Goal: Information Seeking & Learning: Learn about a topic

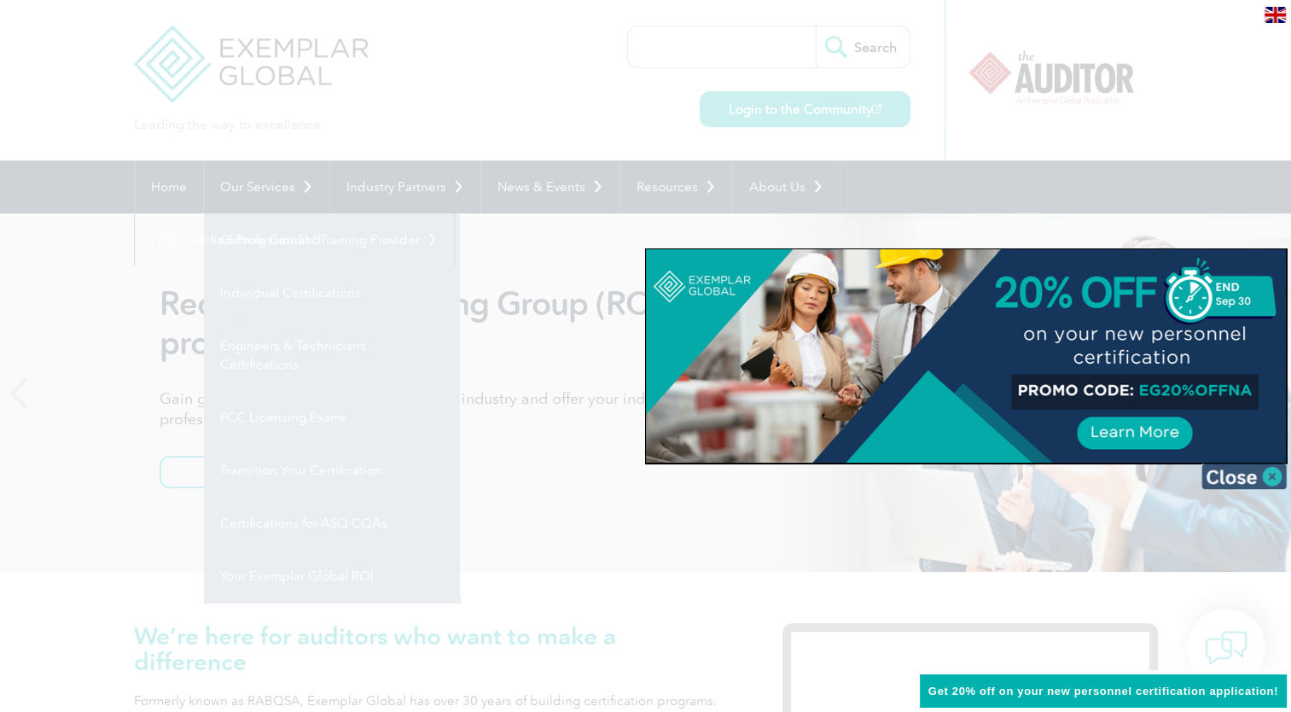
click at [1277, 477] on img at bounding box center [1243, 476] width 85 height 26
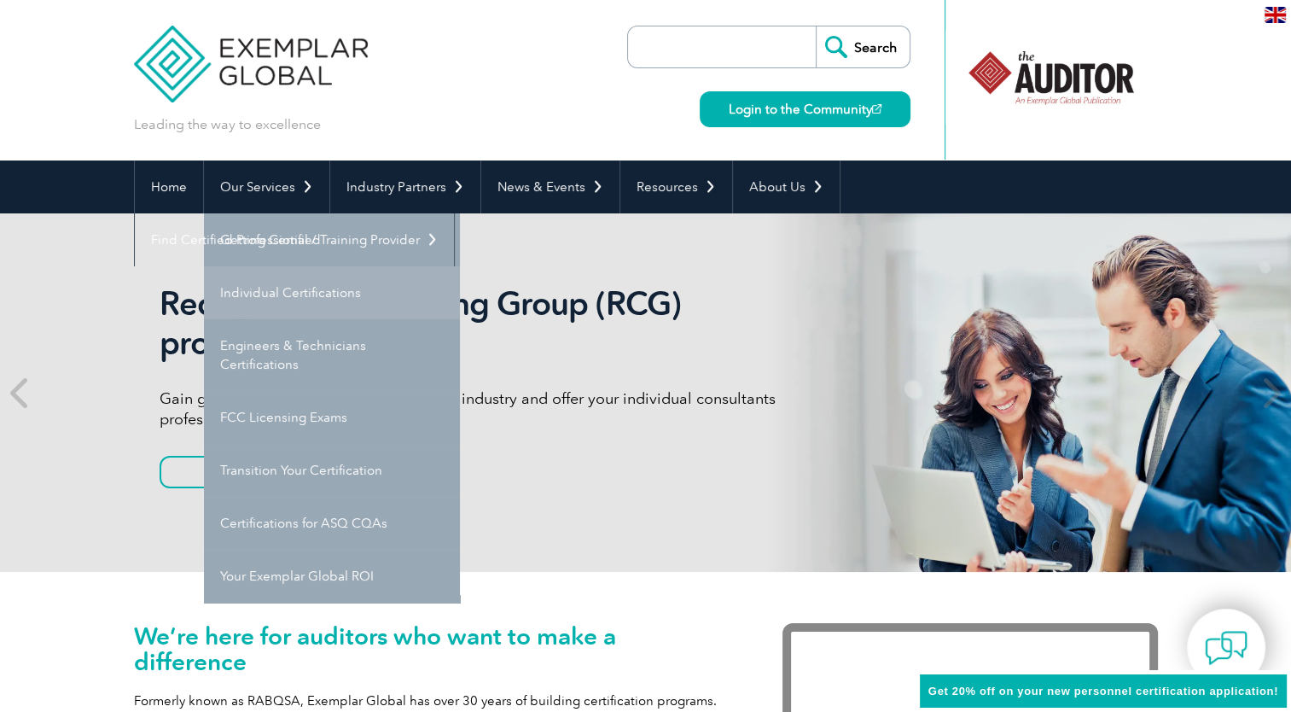
click at [338, 293] on link "Individual Certifications" at bounding box center [332, 292] width 256 height 53
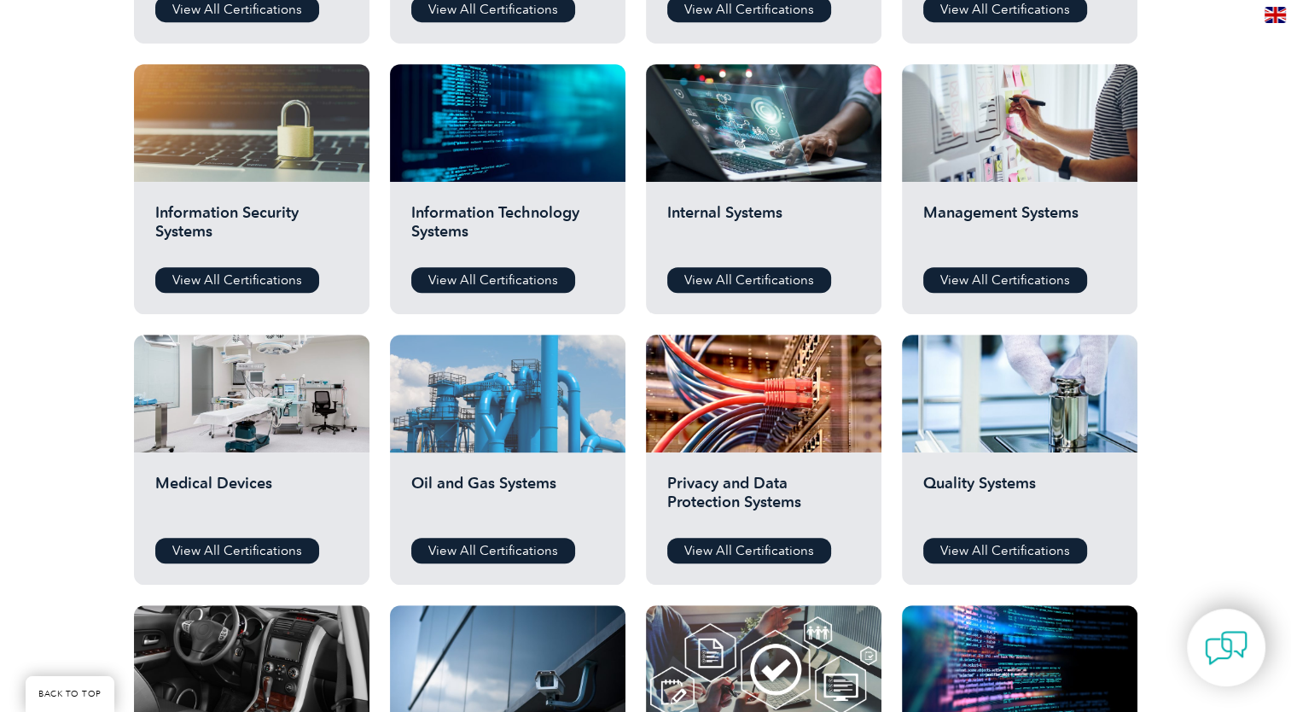
scroll to position [939, 0]
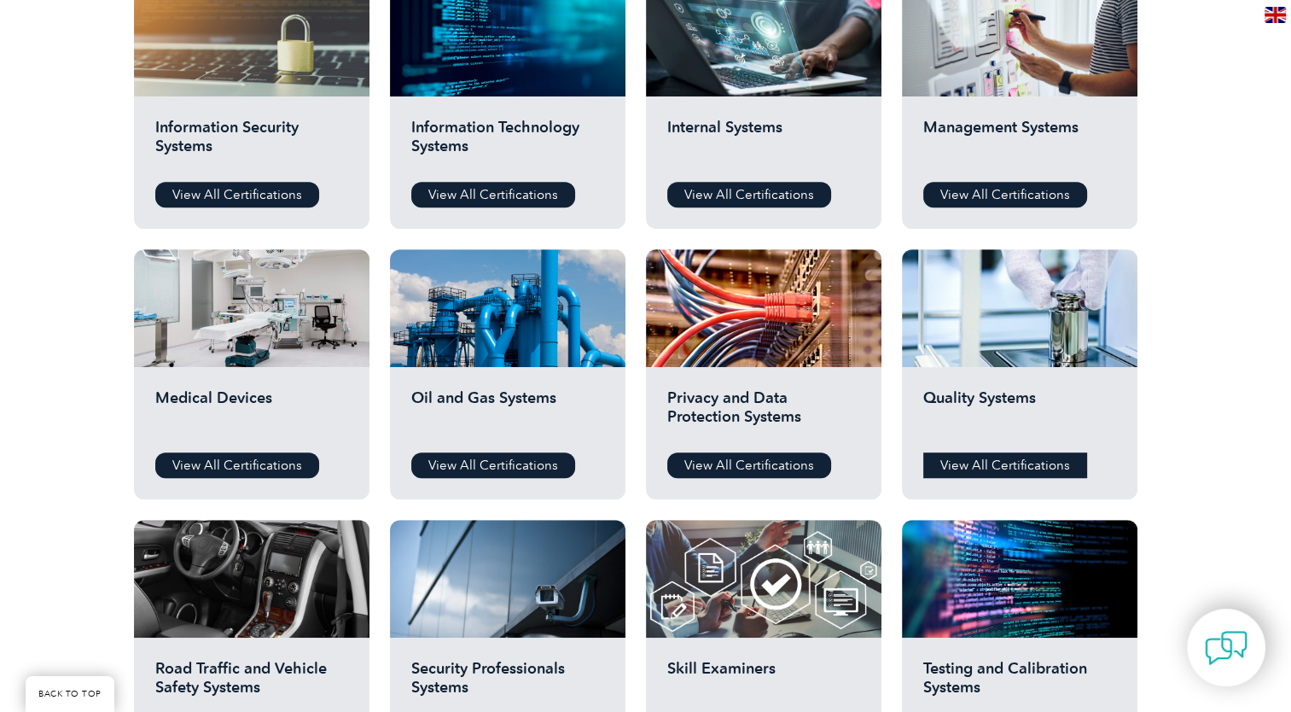
click at [948, 452] on link "View All Certifications" at bounding box center [1005, 465] width 164 height 26
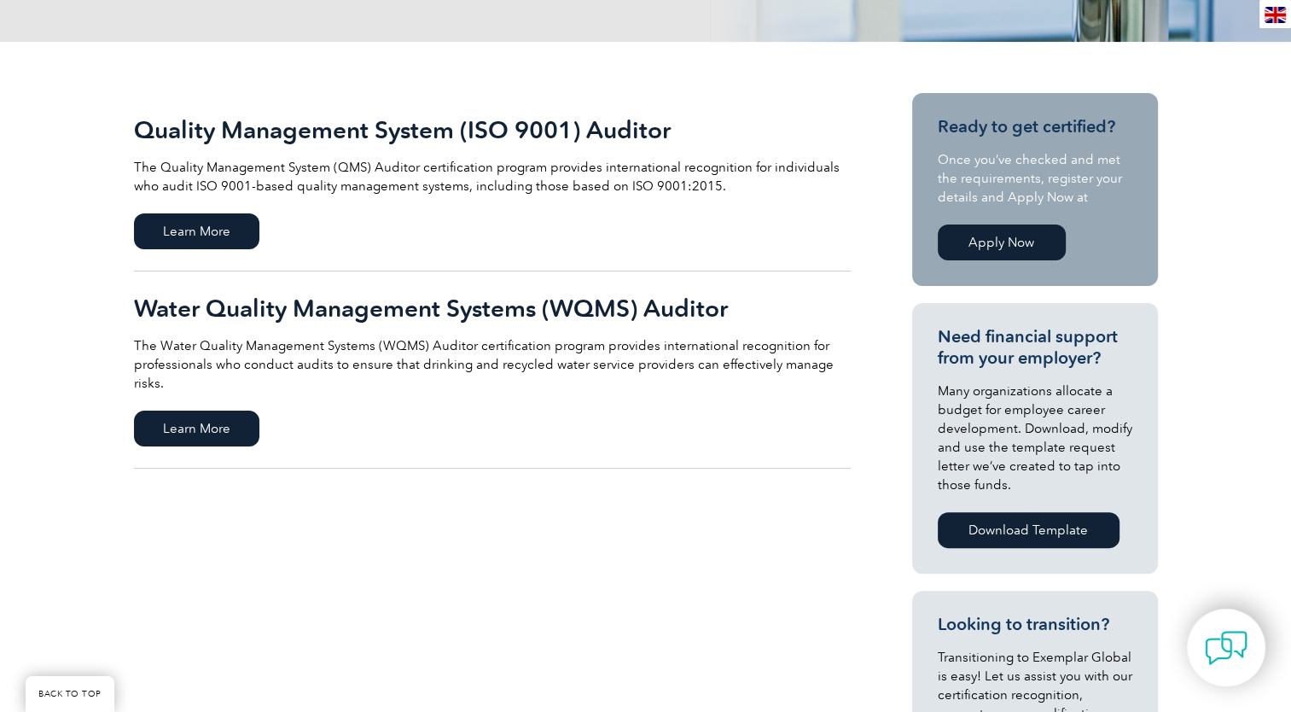
scroll to position [427, 0]
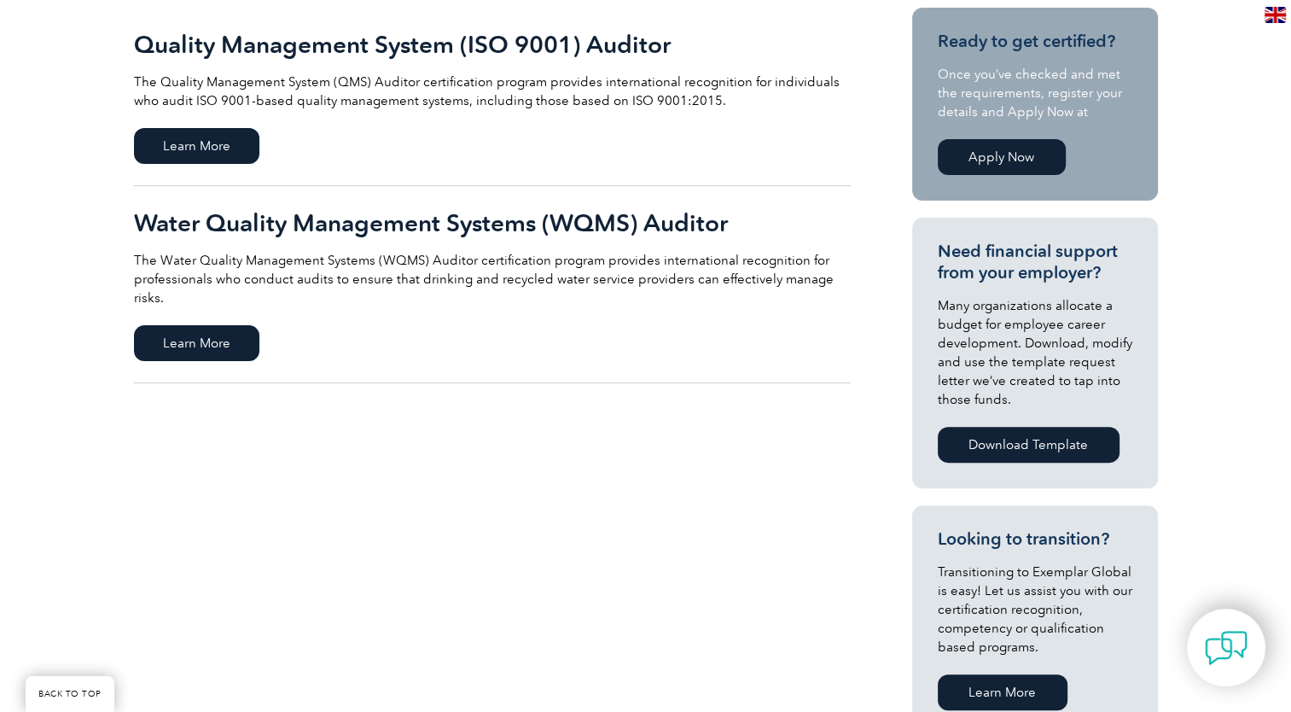
drag, startPoint x: 206, startPoint y: 124, endPoint x: 197, endPoint y: 125, distance: 8.7
click at [204, 124] on link "Quality Management System (ISO 9001) Auditor The Quality Management System (QMS…" at bounding box center [492, 97] width 717 height 178
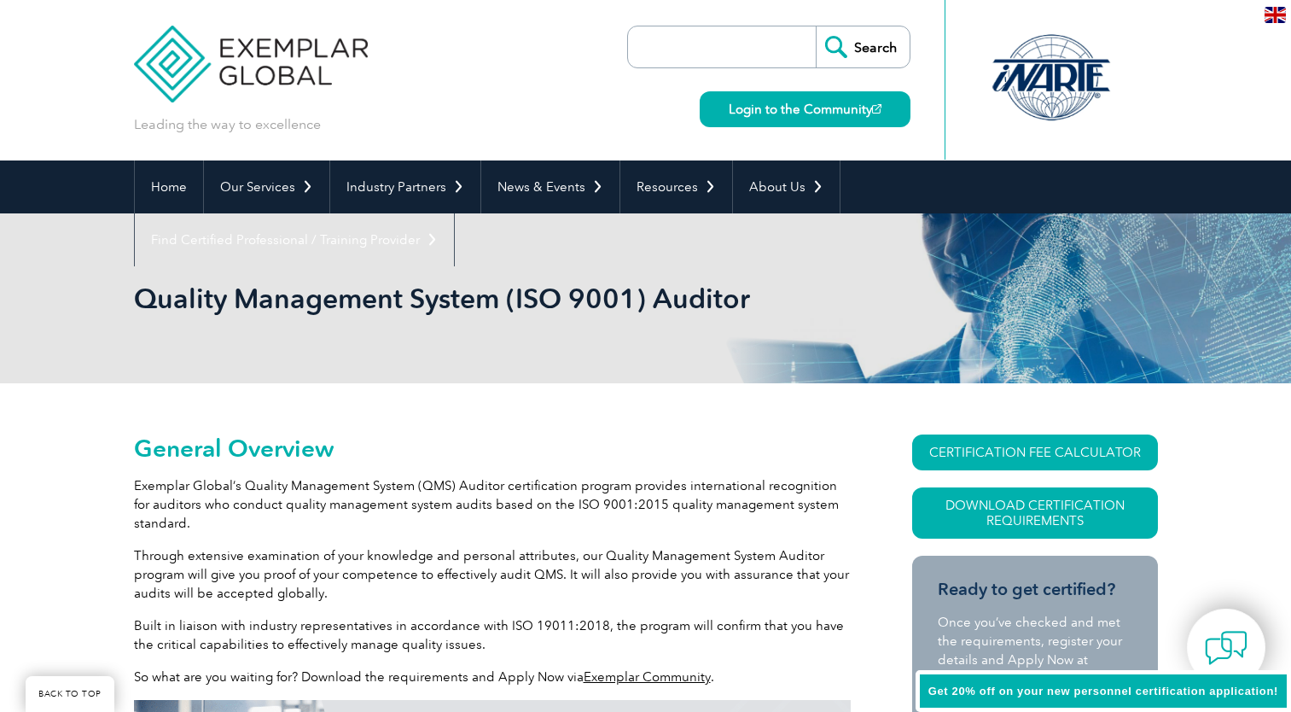
scroll to position [238, 0]
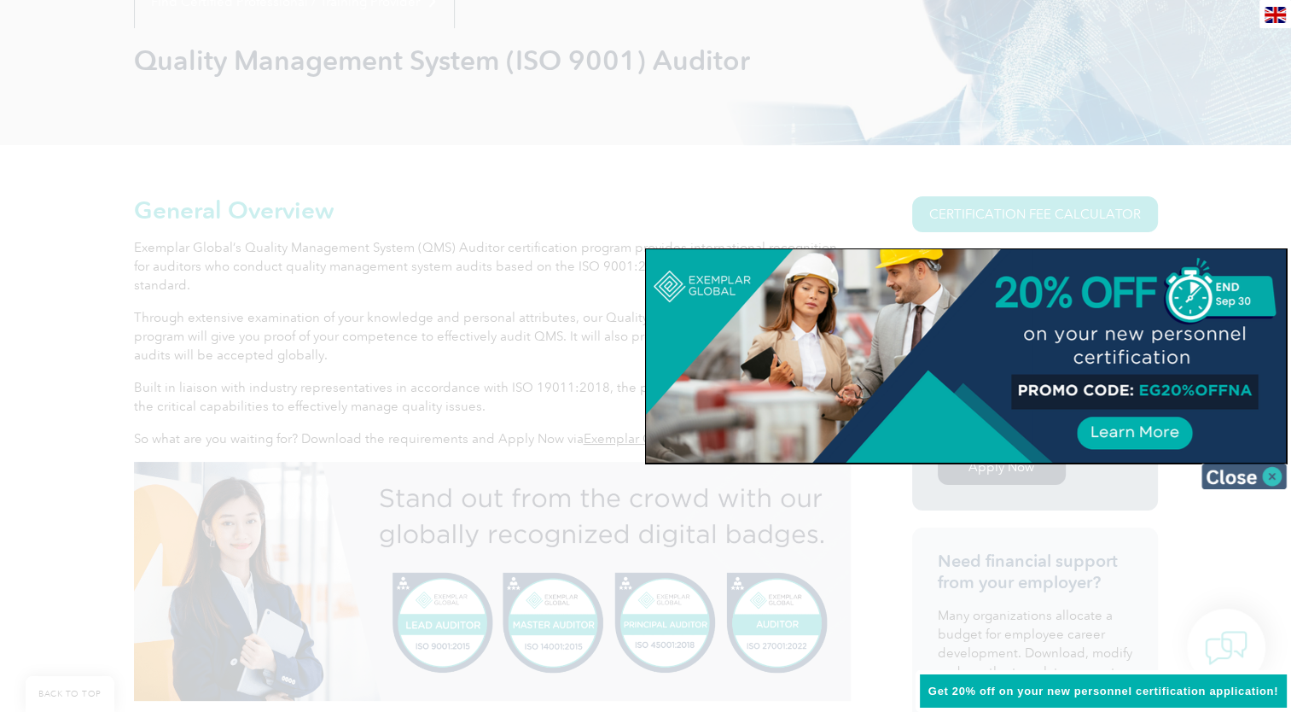
click at [1259, 471] on img at bounding box center [1243, 476] width 85 height 26
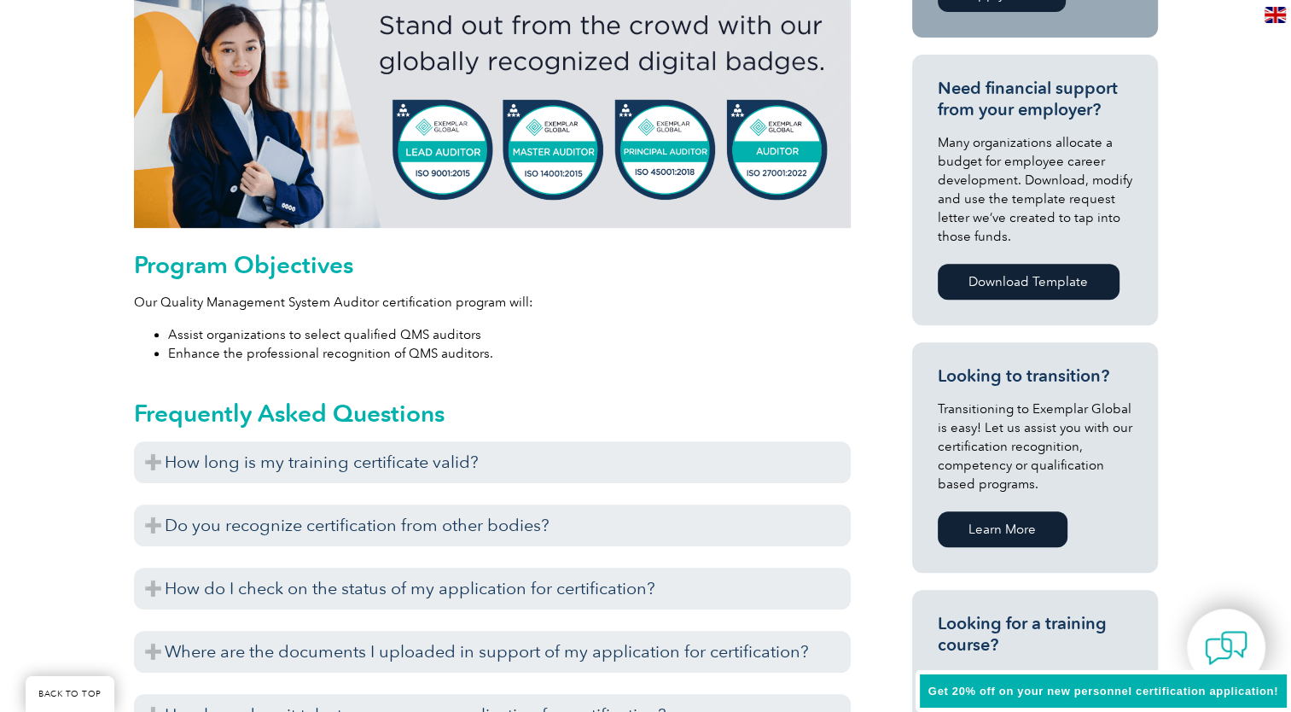
scroll to position [750, 0]
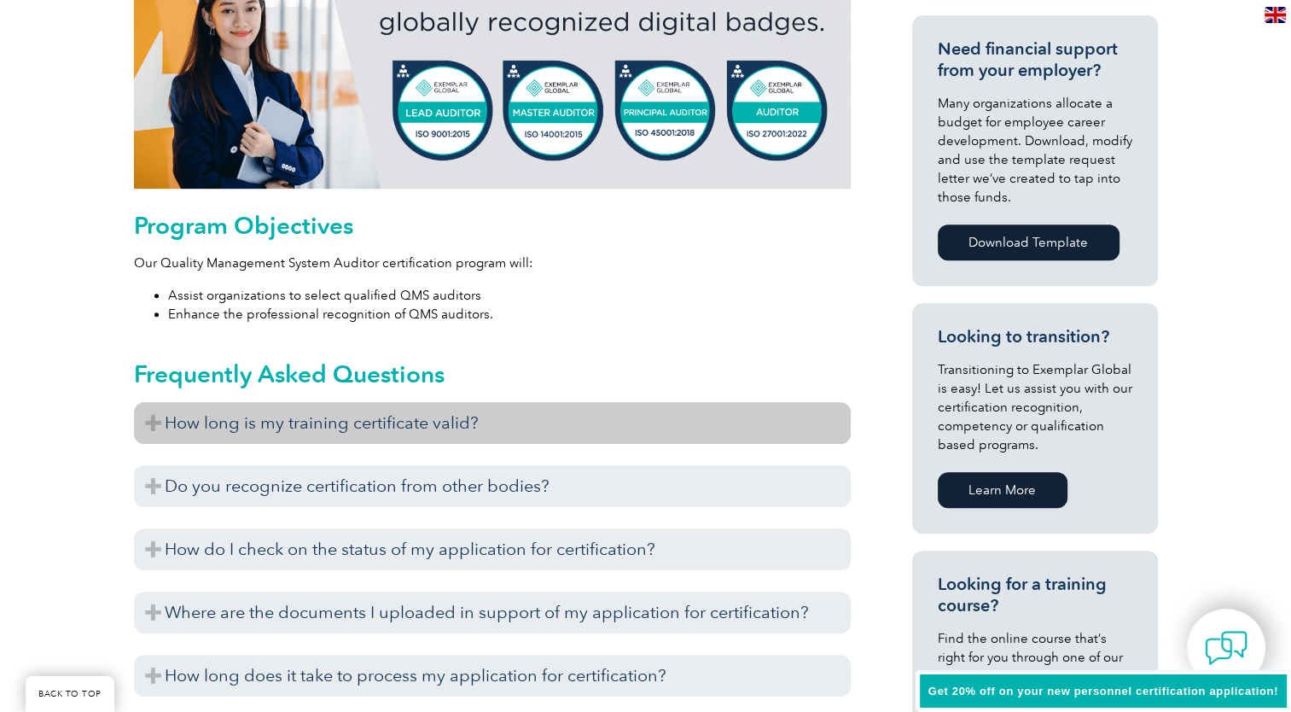
click at [338, 434] on h3 "How long is my training certificate valid?" at bounding box center [492, 423] width 717 height 42
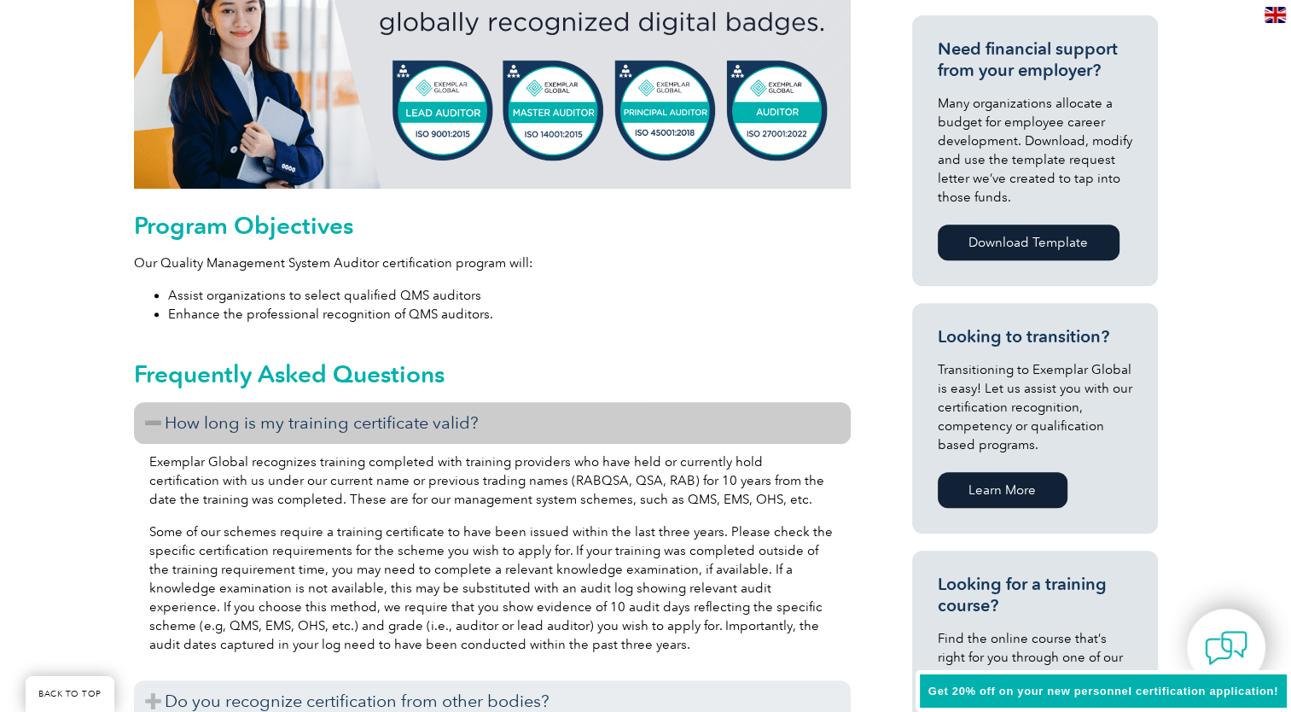
click at [348, 428] on h3 "How long is my training certificate valid?" at bounding box center [492, 423] width 717 height 42
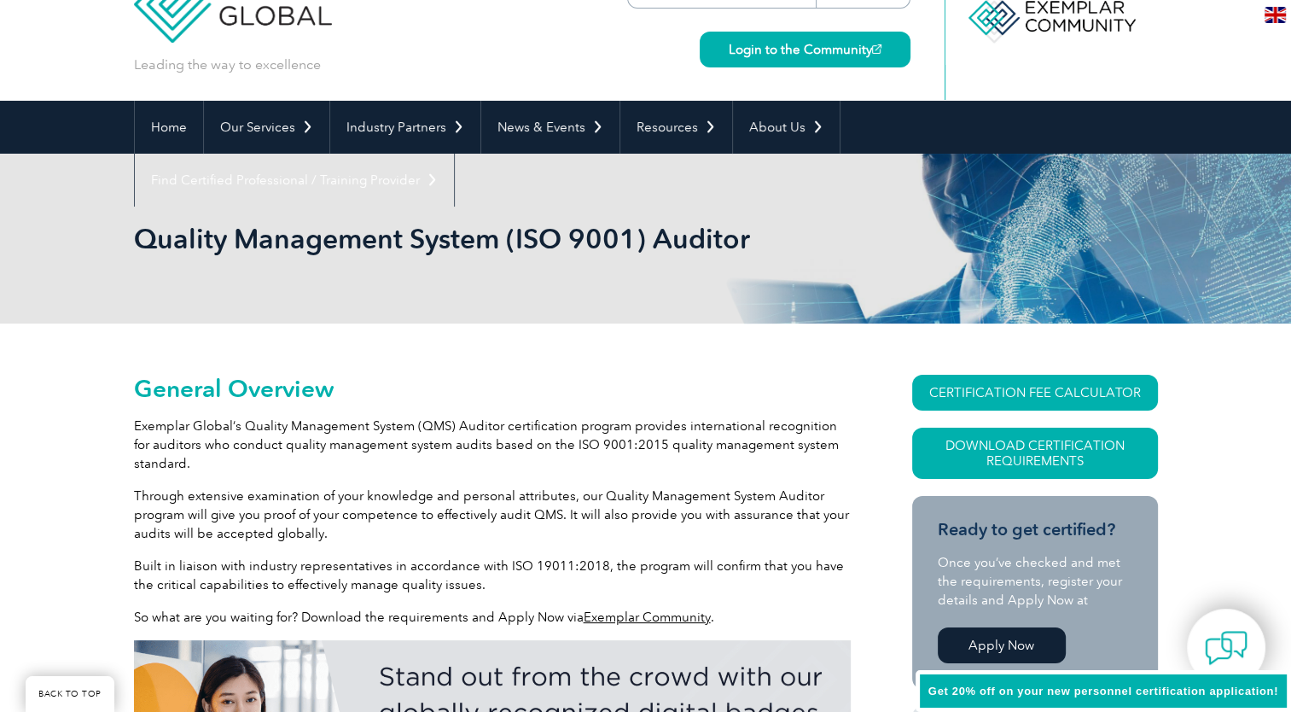
scroll to position [0, 0]
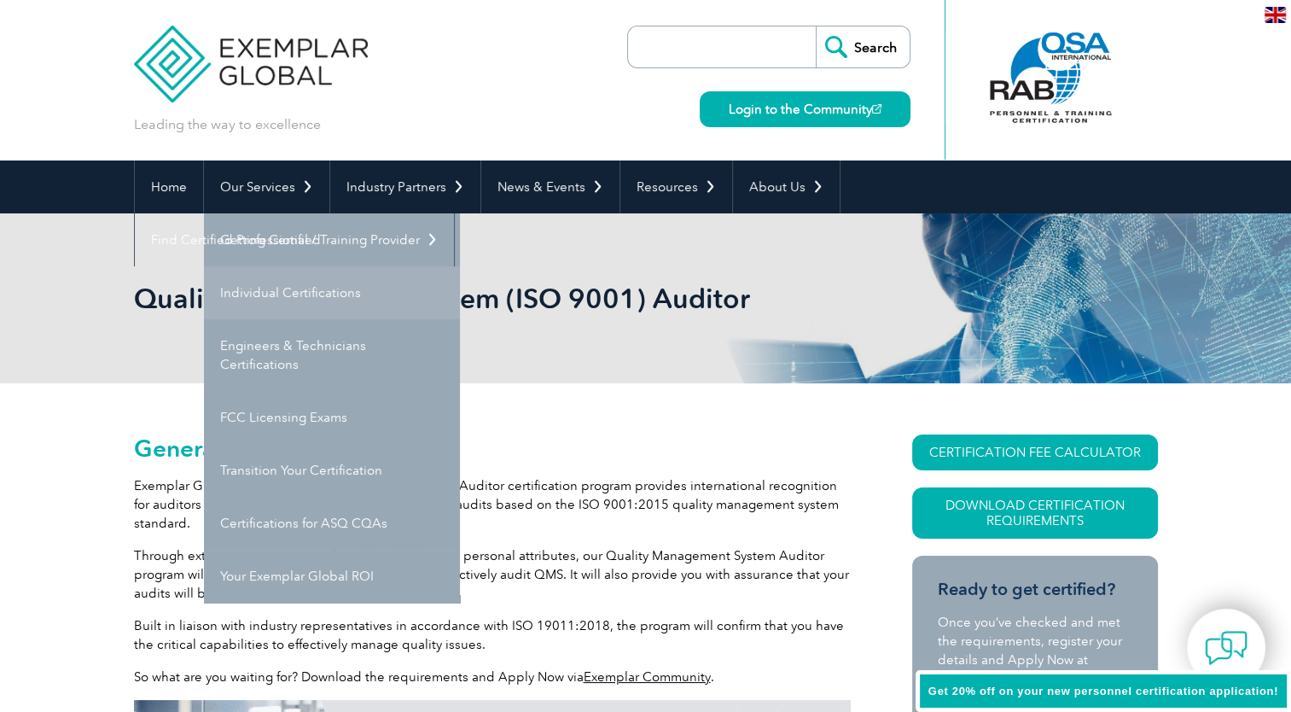
click at [296, 292] on link "Individual Certifications" at bounding box center [332, 292] width 256 height 53
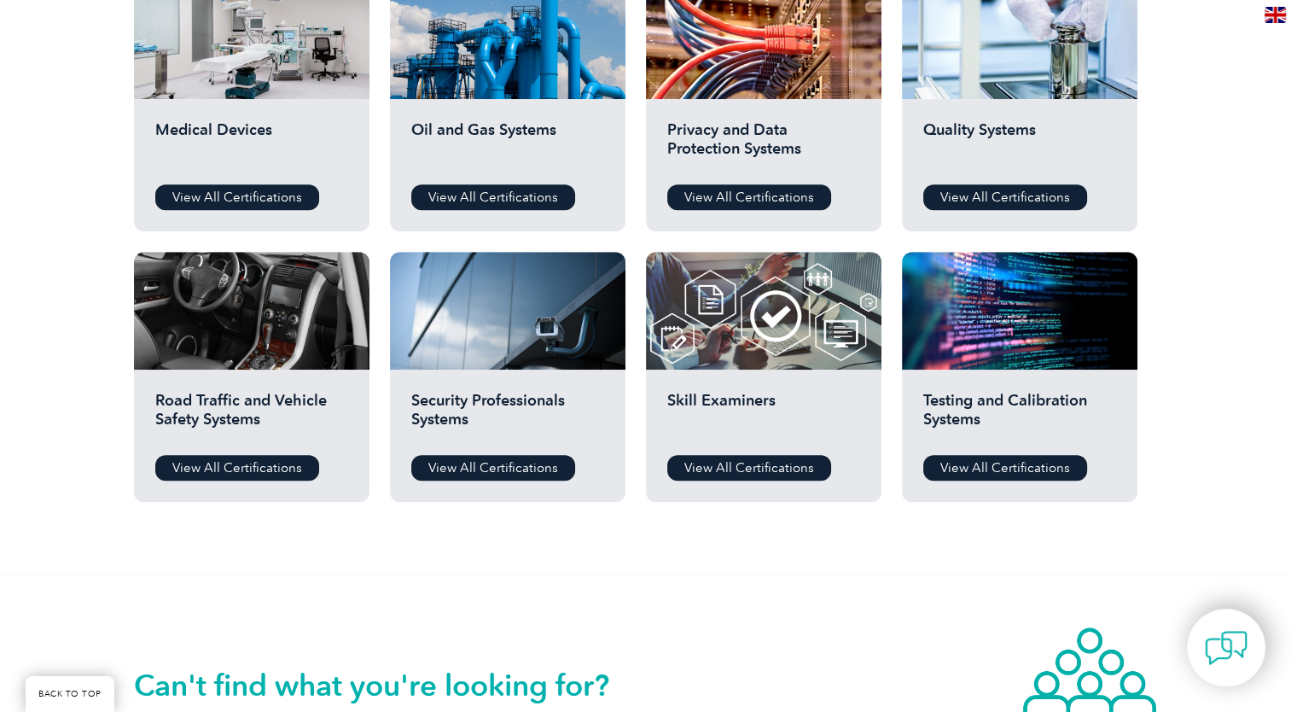
scroll to position [1109, 0]
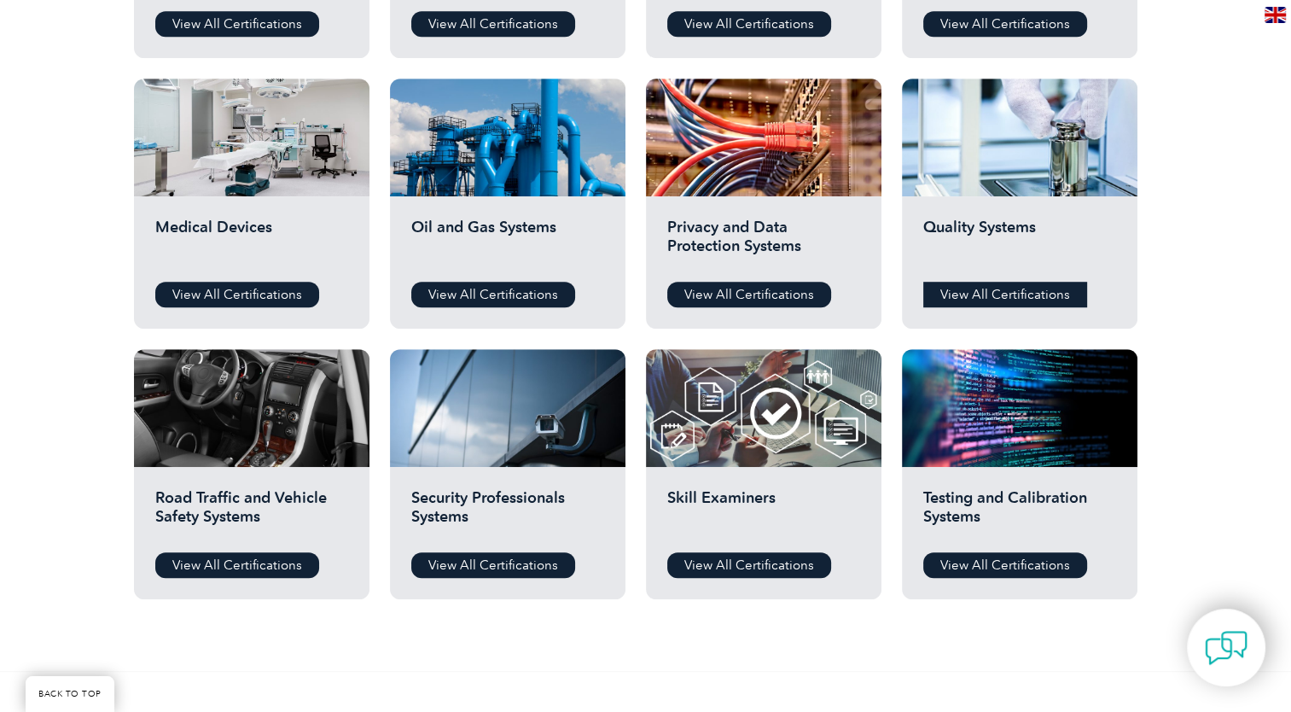
drag, startPoint x: 1026, startPoint y: 300, endPoint x: 1012, endPoint y: 298, distance: 13.9
click at [1025, 300] on link "View All Certifications" at bounding box center [1005, 295] width 164 height 26
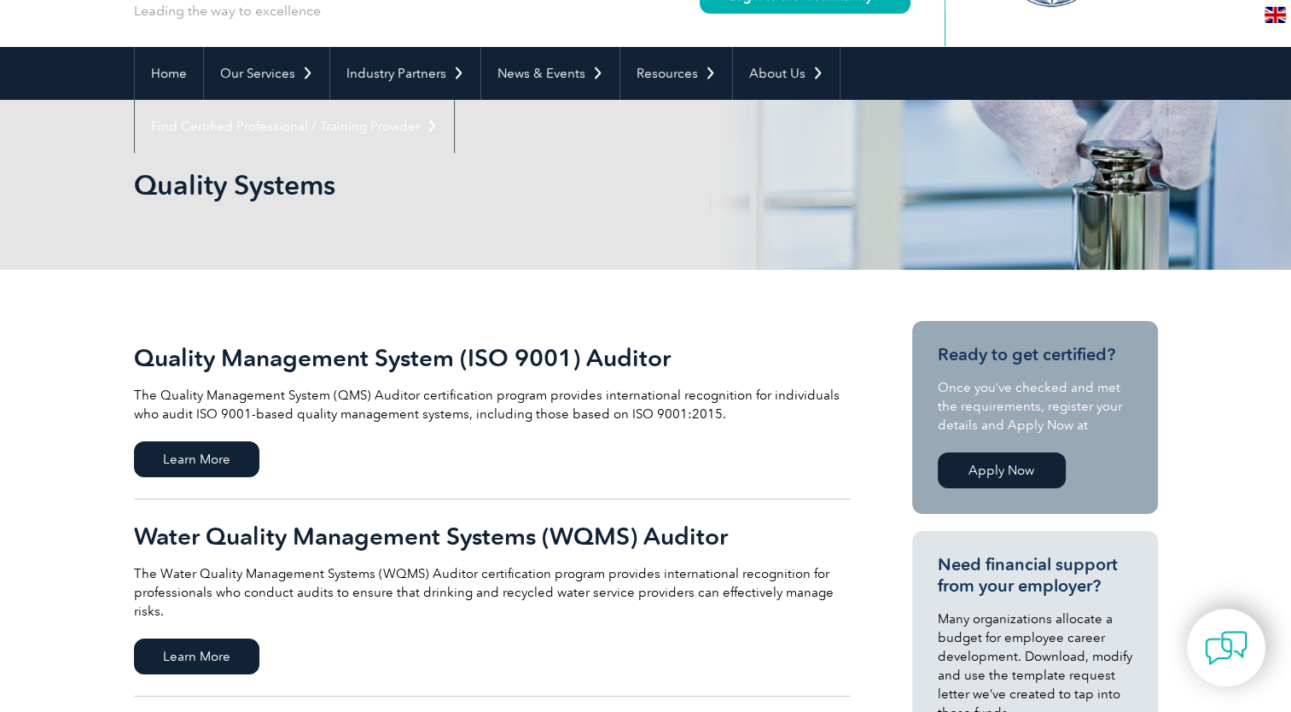
scroll to position [256, 0]
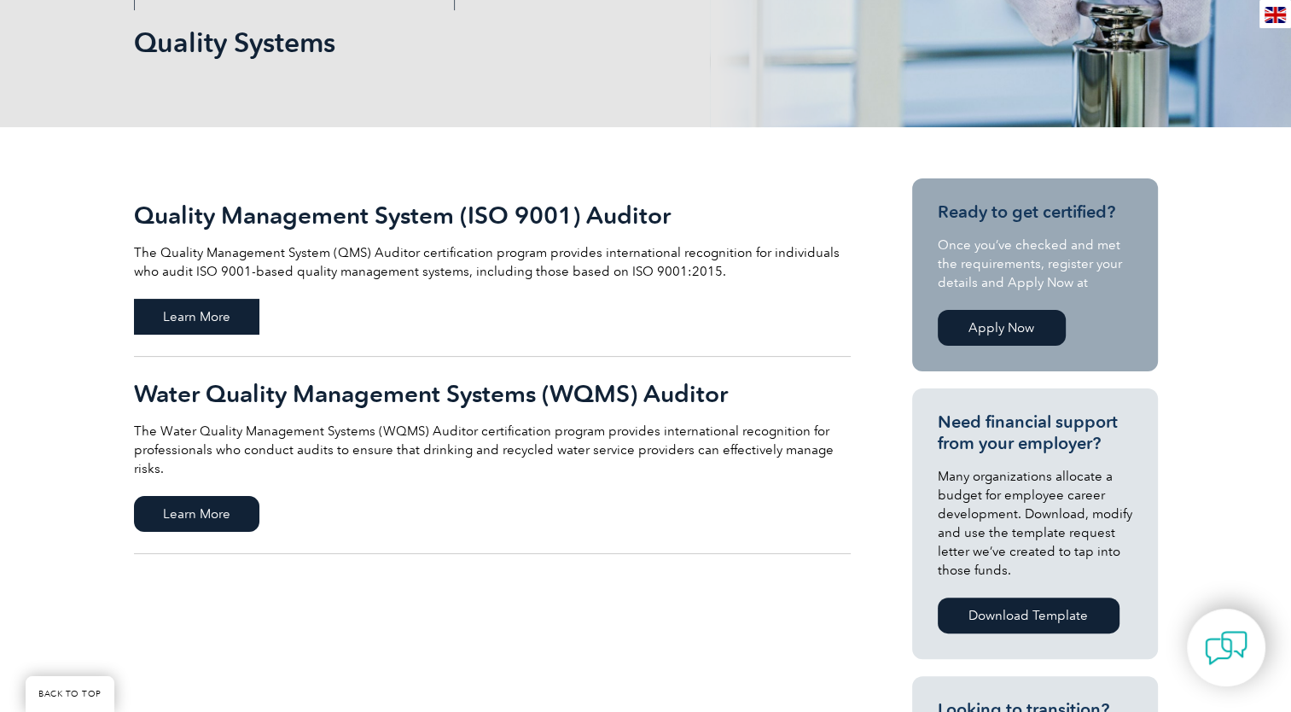
click at [234, 313] on span "Learn More" at bounding box center [196, 317] width 125 height 36
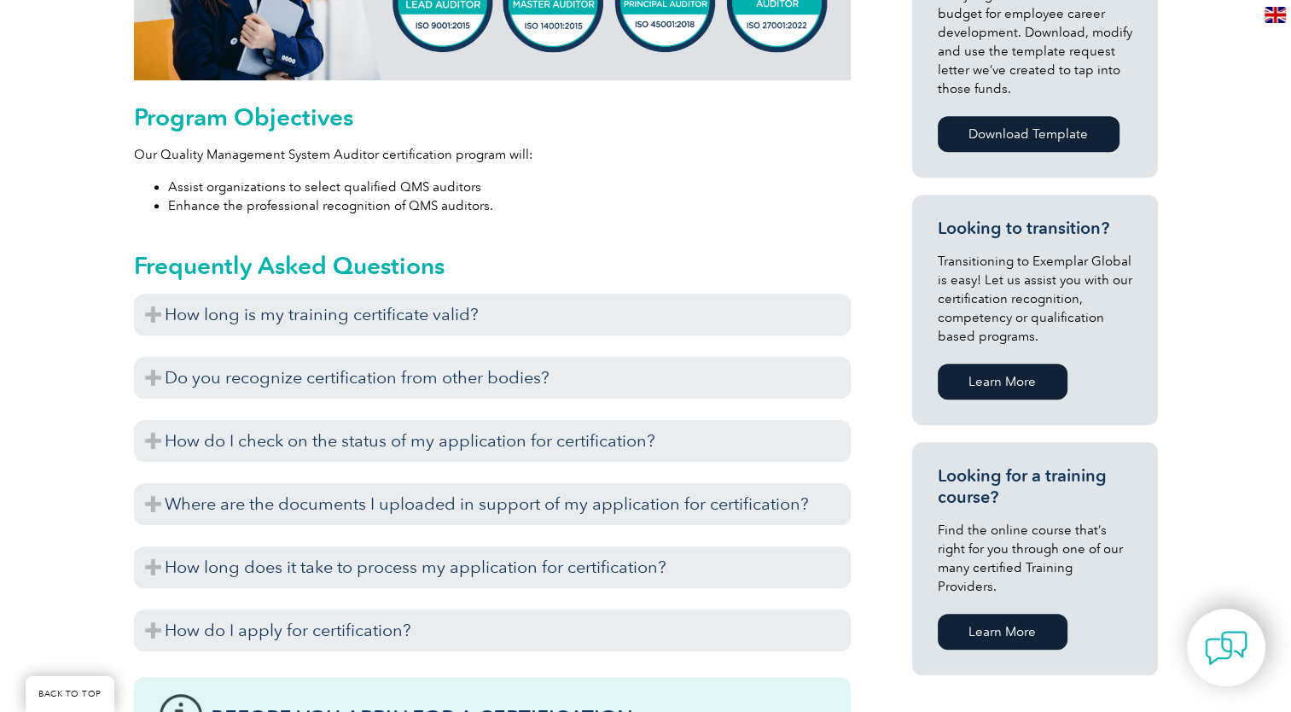
scroll to position [944, 0]
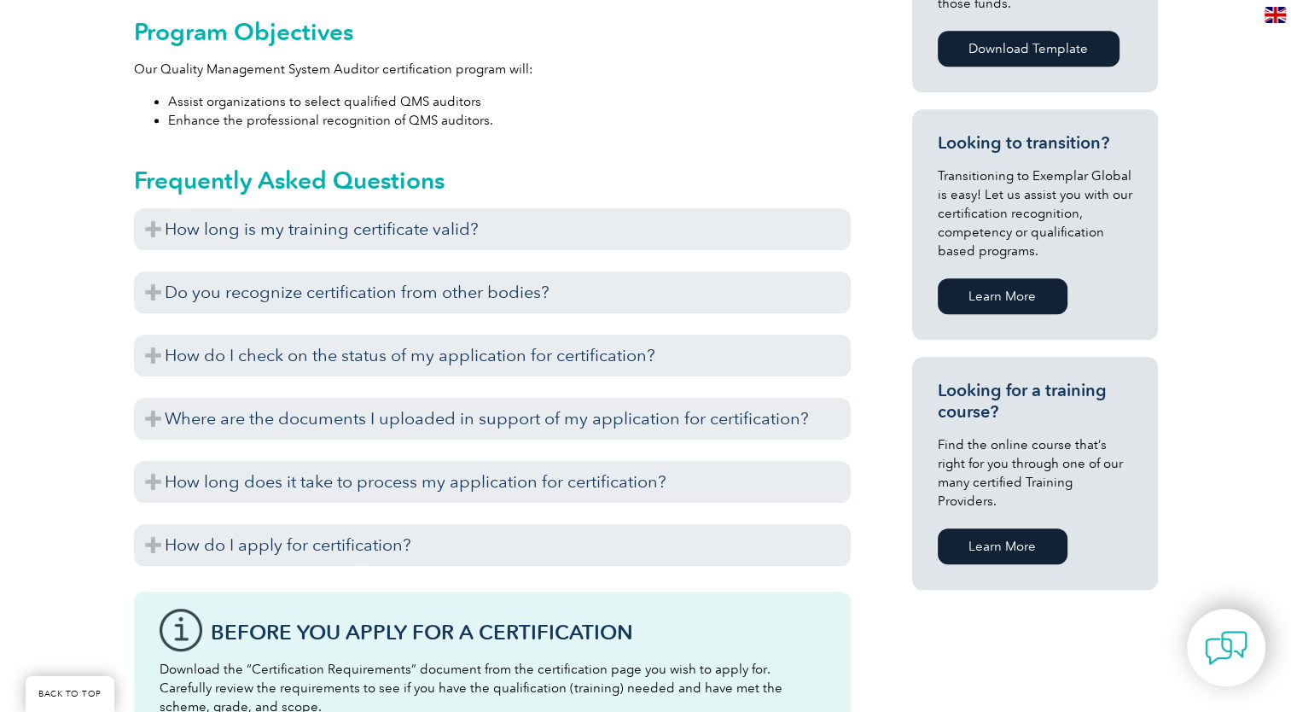
click at [956, 528] on link "Learn More" at bounding box center [1003, 546] width 130 height 36
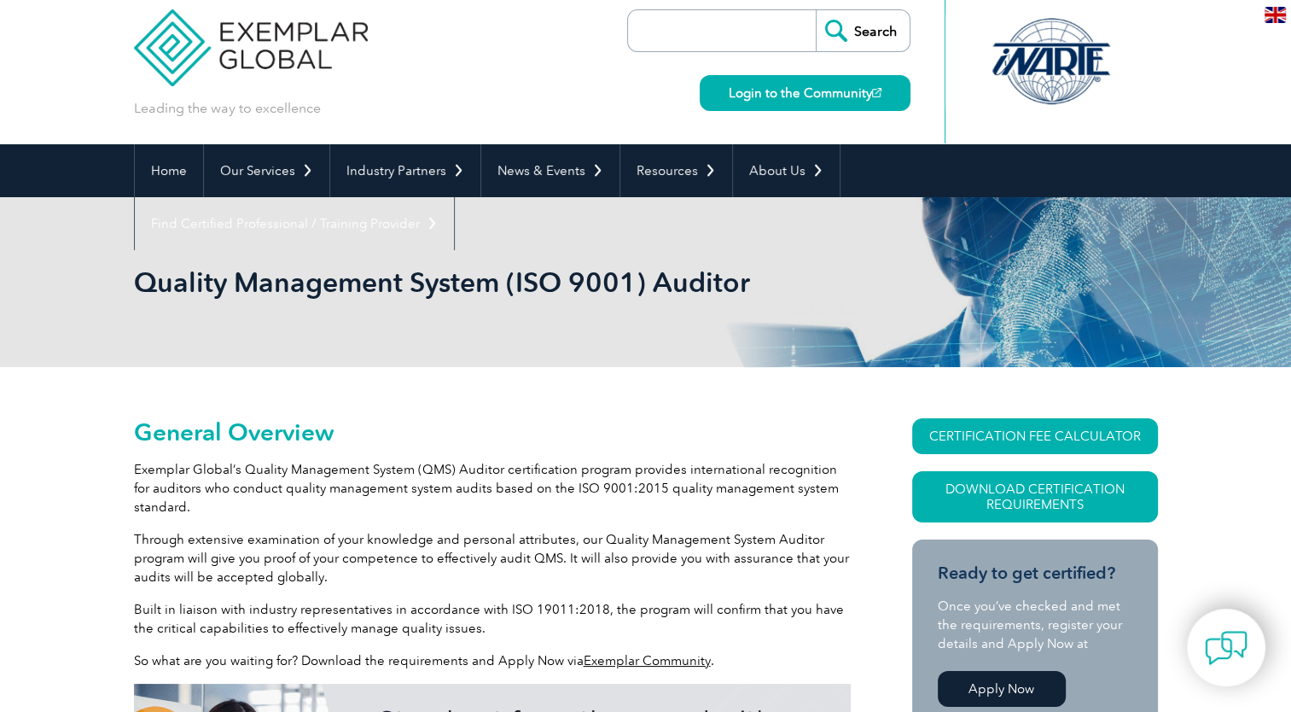
scroll to position [5, 0]
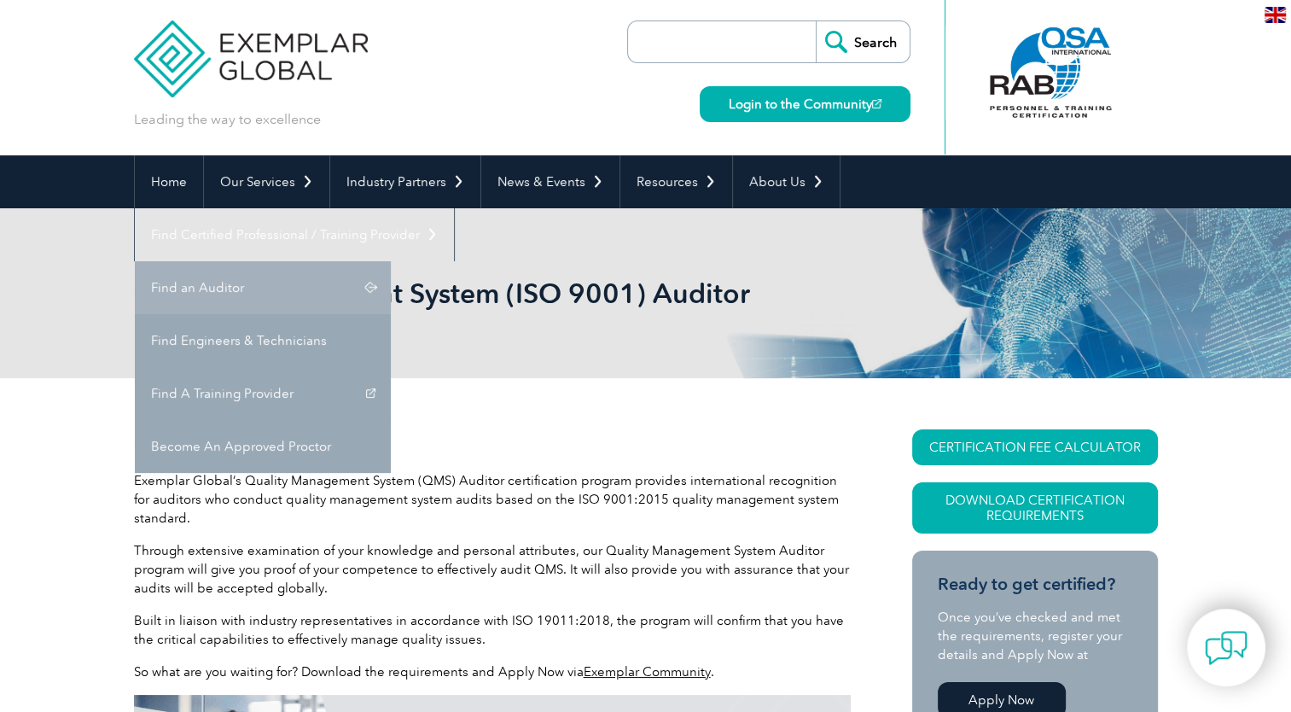
click at [391, 261] on link "Find an Auditor" at bounding box center [263, 287] width 256 height 53
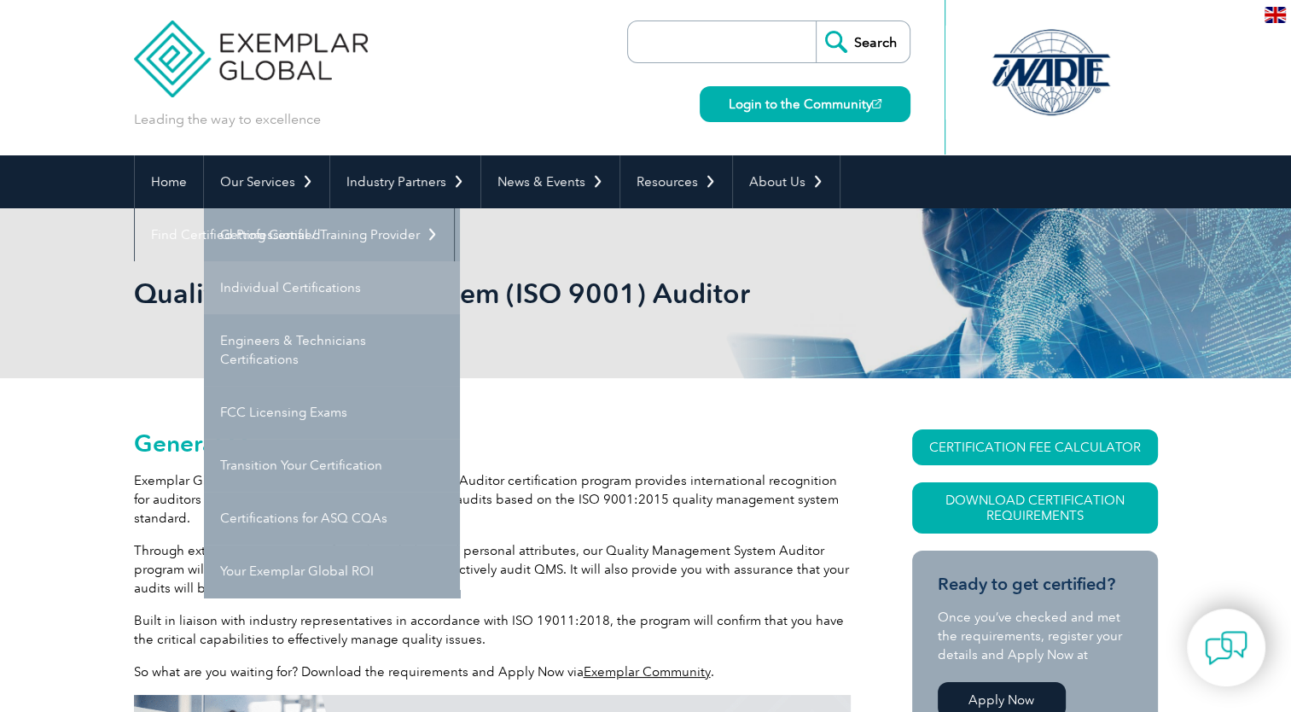
click at [273, 299] on link "Individual Certifications" at bounding box center [332, 287] width 256 height 53
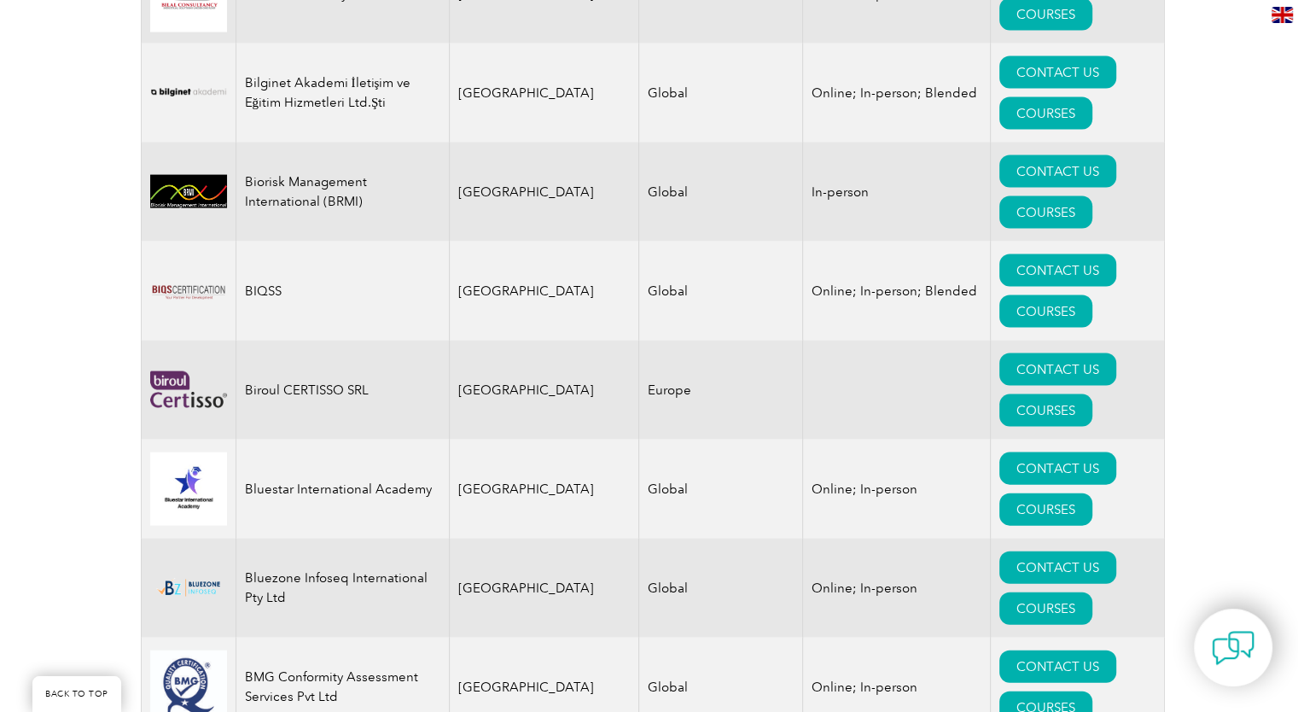
scroll to position [3328, 0]
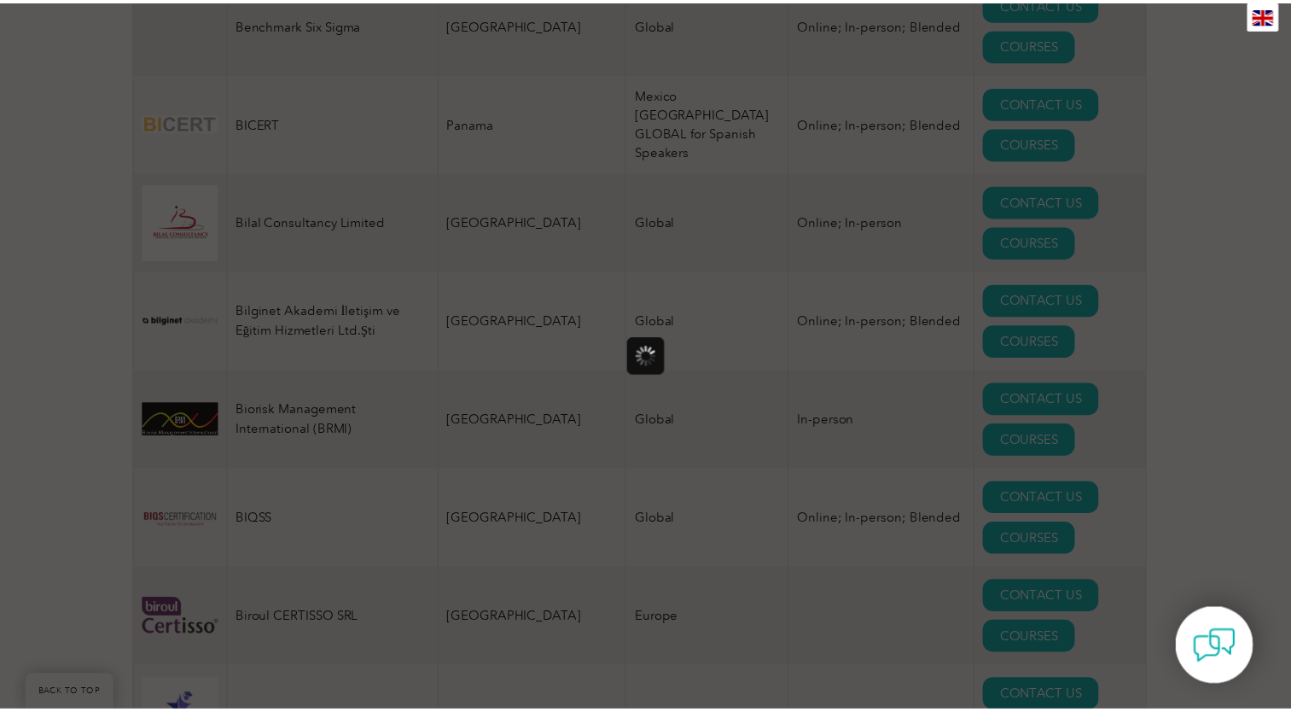
scroll to position [0, 0]
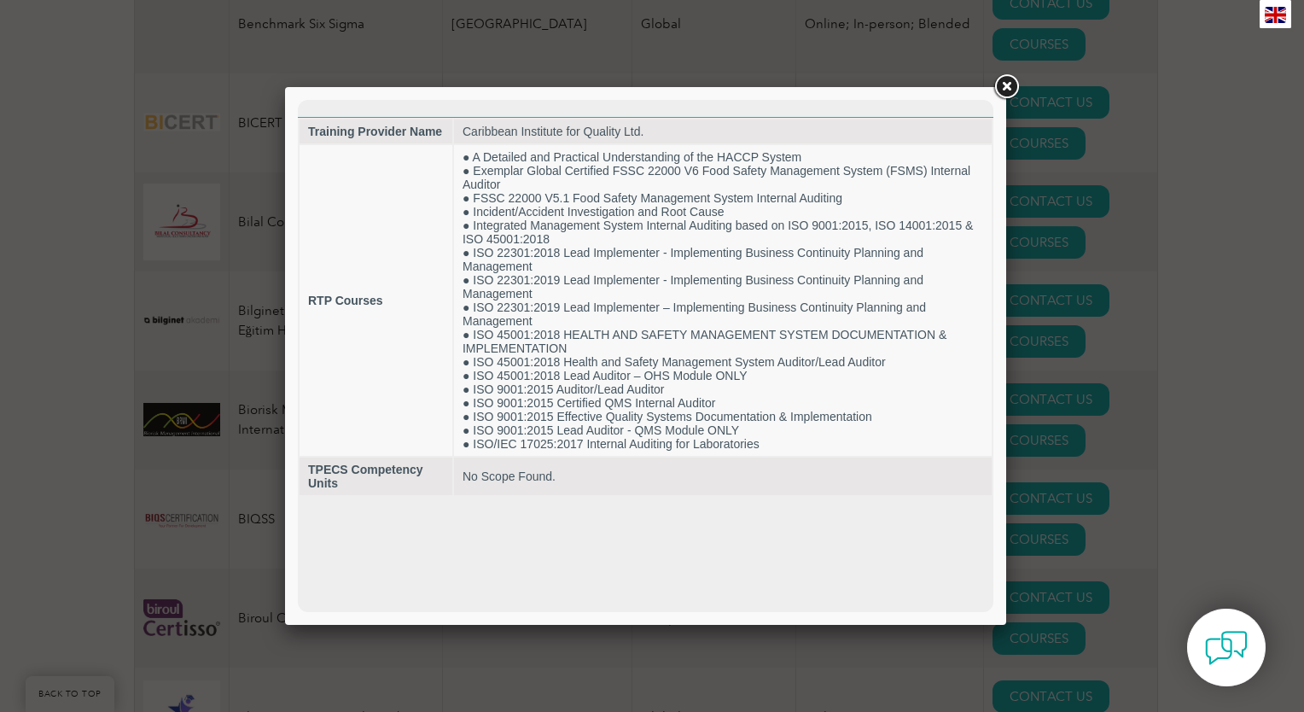
click at [1003, 94] on link at bounding box center [1006, 87] width 31 height 31
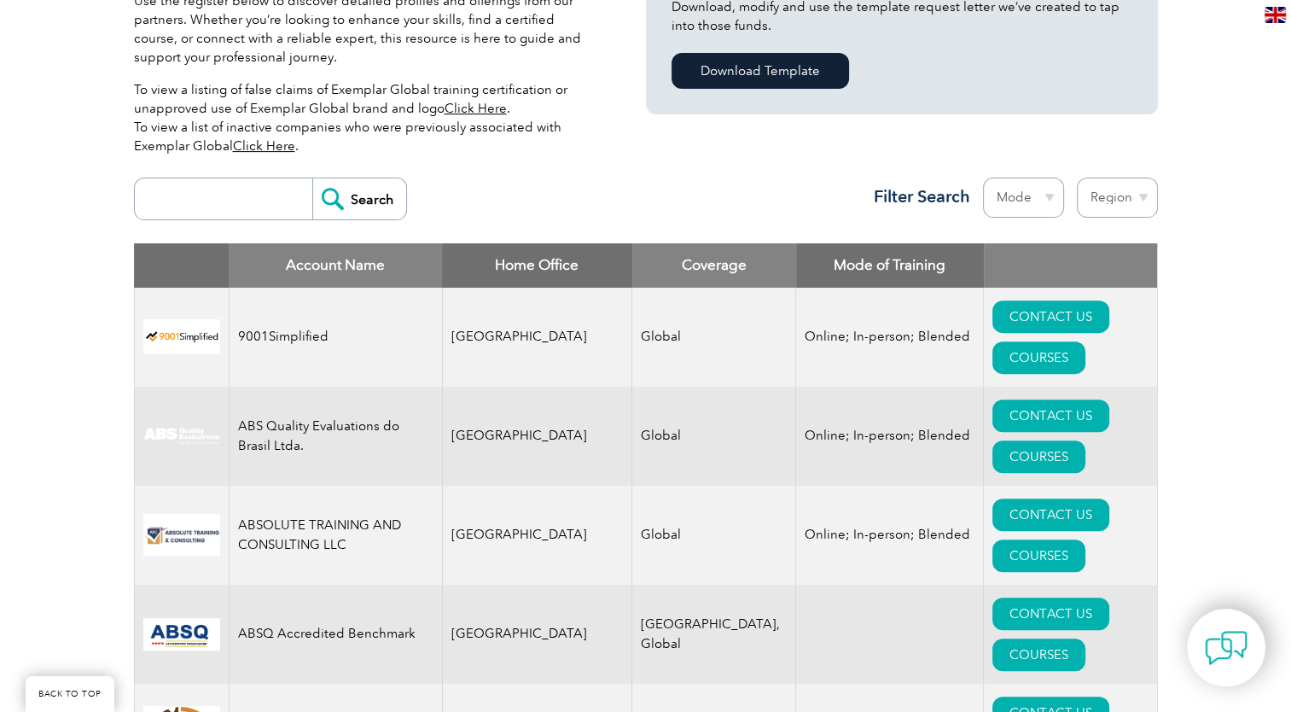
scroll to position [256, 0]
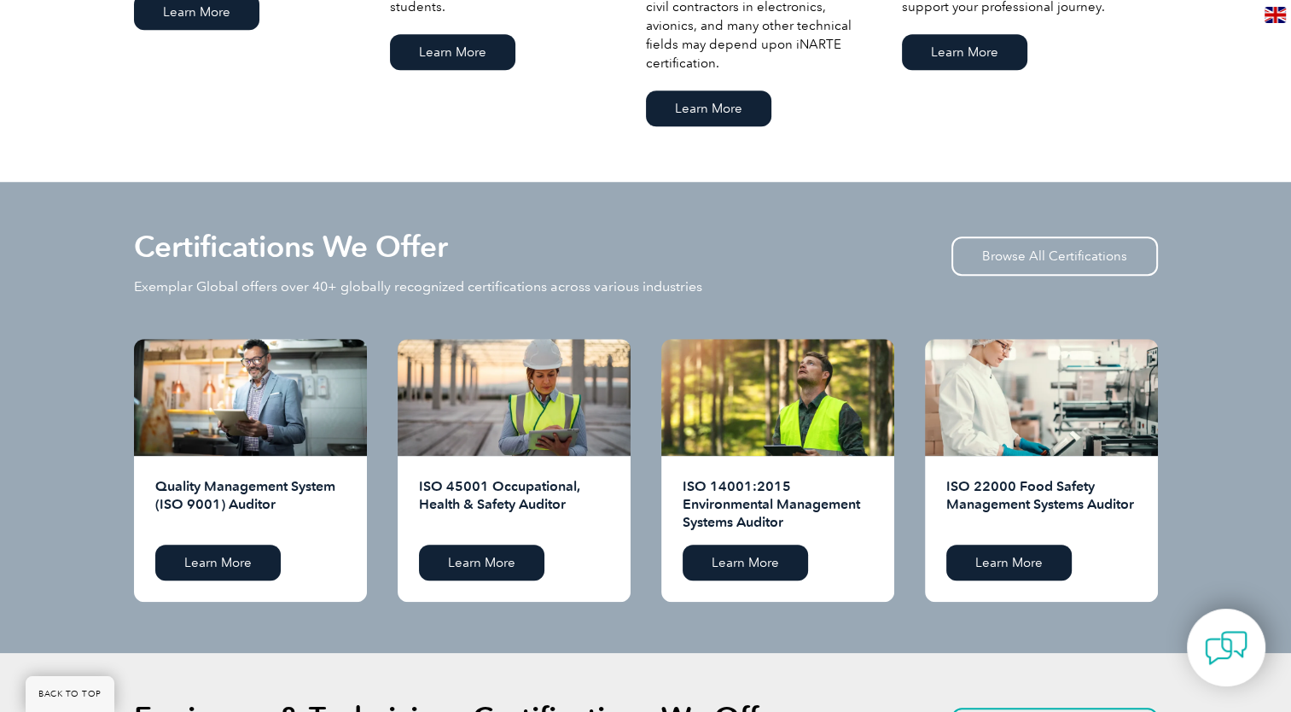
scroll to position [1580, 0]
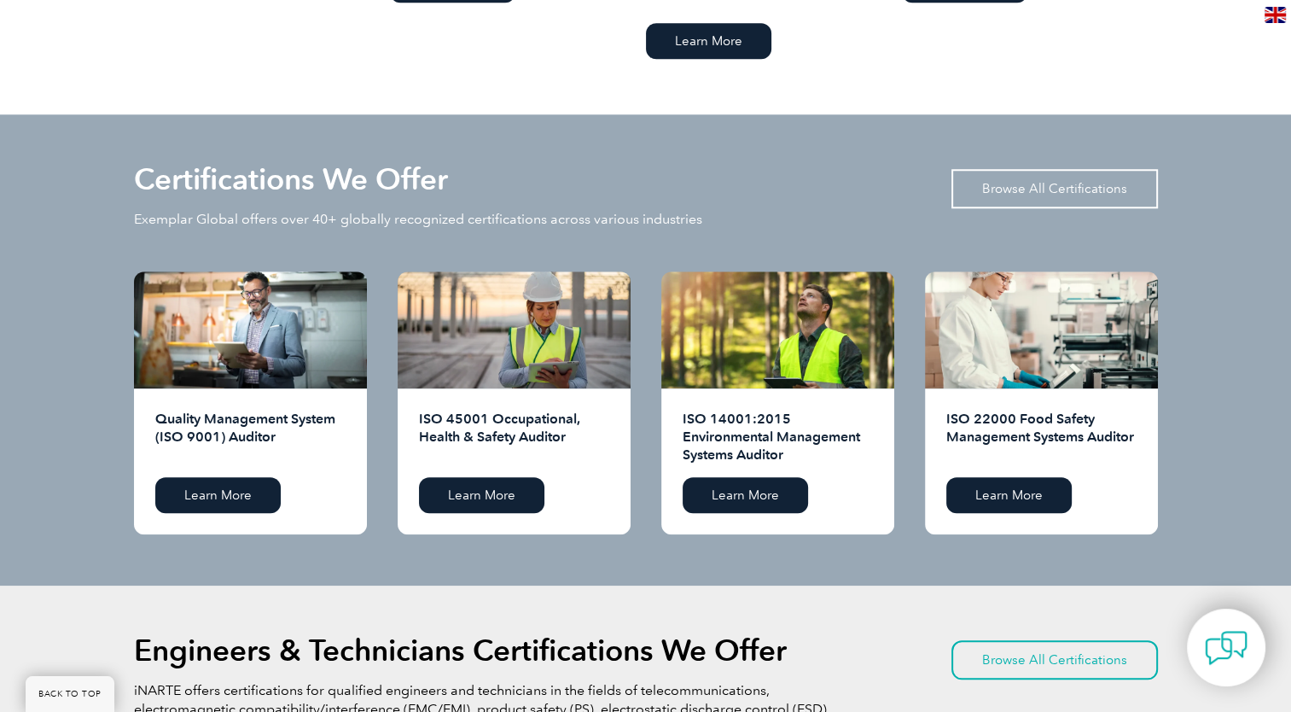
click at [1064, 184] on link "Browse All Certifications" at bounding box center [1054, 188] width 207 height 39
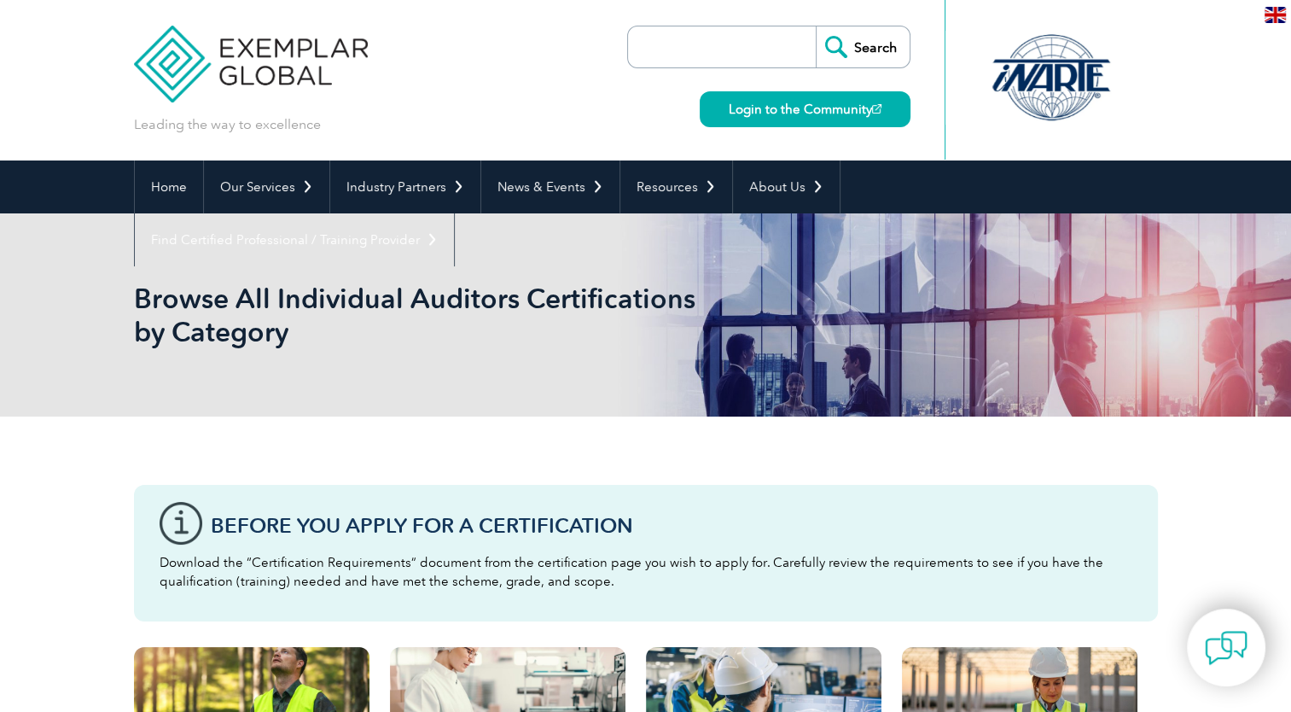
drag, startPoint x: 765, startPoint y: 61, endPoint x: 763, endPoint y: 49, distance: 12.9
click at [765, 61] on input "search" at bounding box center [726, 46] width 179 height 41
type input "gdp"
click at [816, 26] on input "Search" at bounding box center [863, 46] width 94 height 41
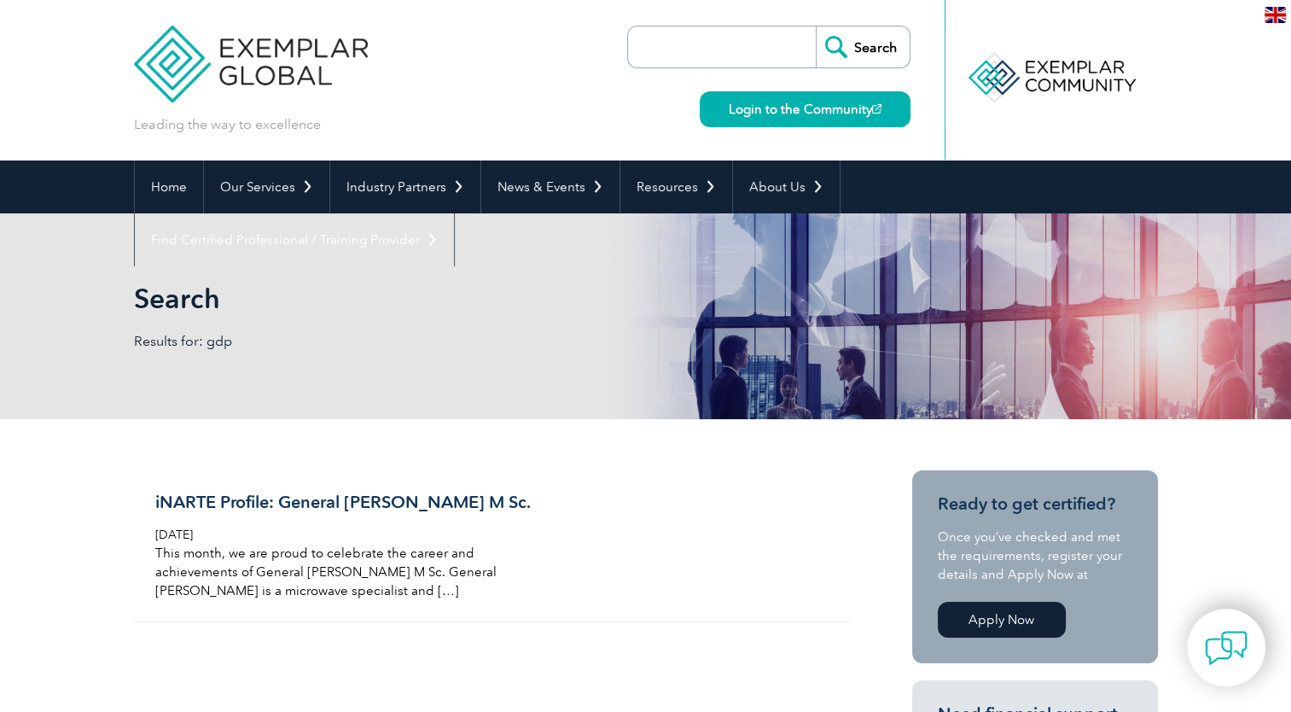
click at [693, 49] on input "search" at bounding box center [726, 46] width 179 height 41
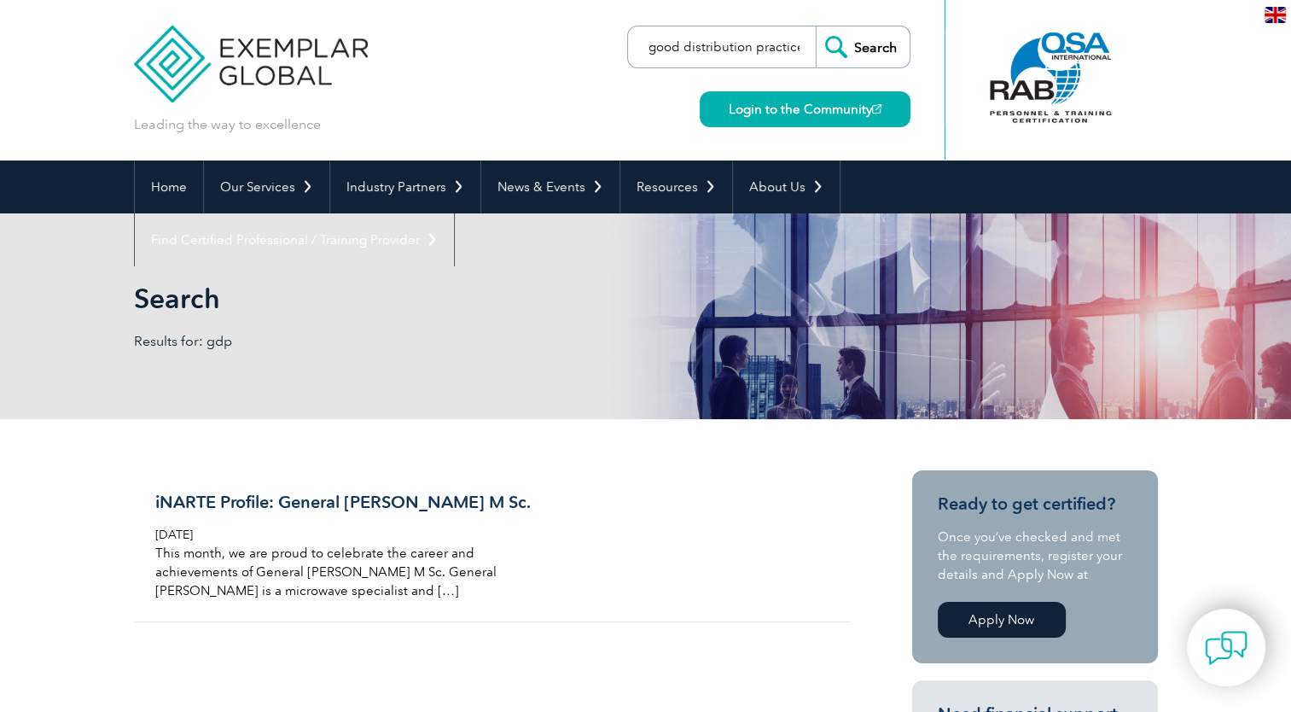
scroll to position [0, 7]
type input "good distribution practices"
click at [816, 26] on input "Search" at bounding box center [863, 46] width 94 height 41
